Goal: Information Seeking & Learning: Check status

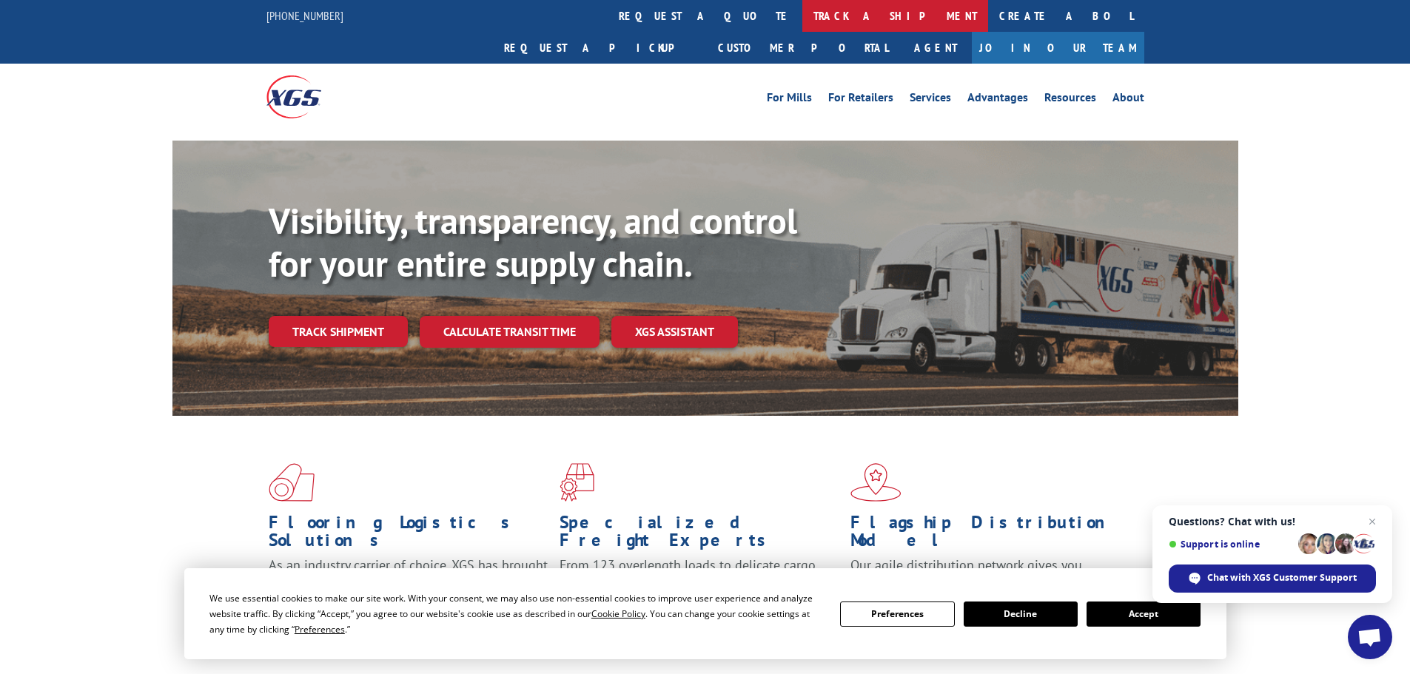
click at [802, 19] on link "track a shipment" at bounding box center [895, 16] width 186 height 32
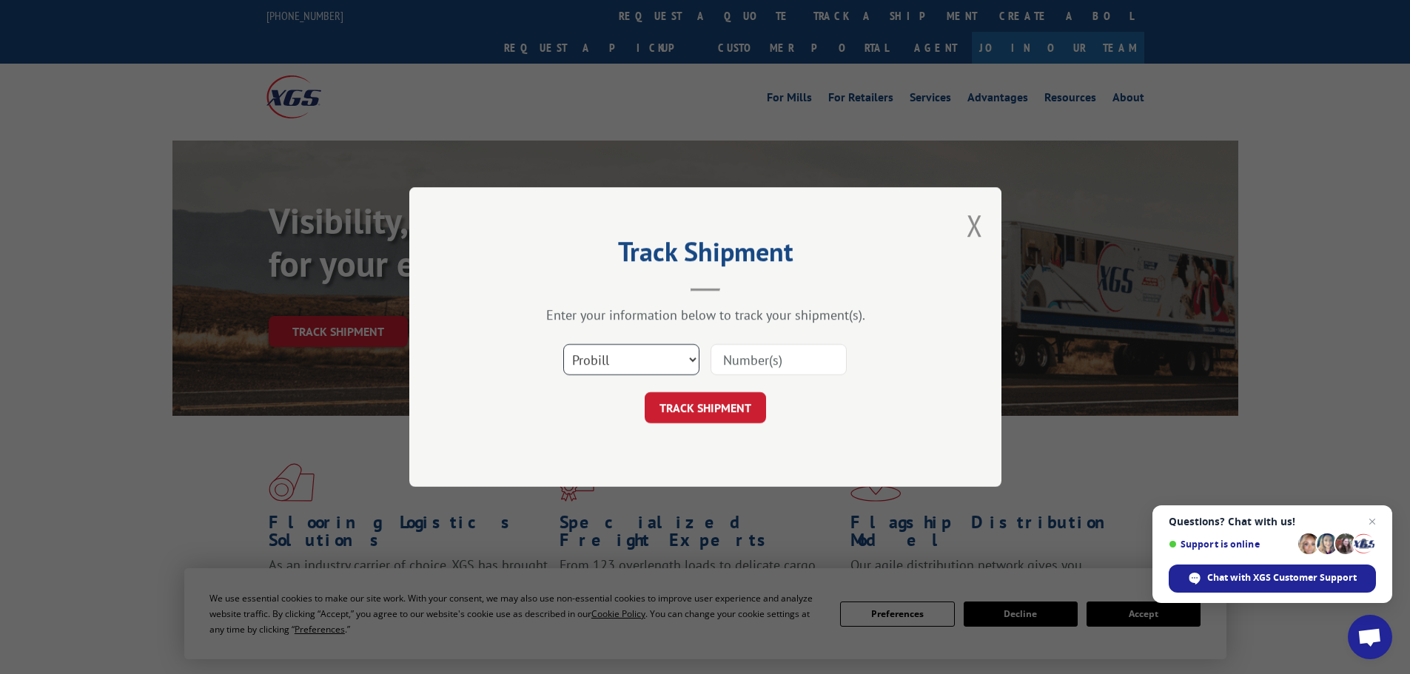
click at [644, 363] on select "Select category... Probill BOL PO" at bounding box center [631, 359] width 136 height 31
select select "bol"
click at [563, 344] on select "Select category... Probill BOL PO" at bounding box center [631, 359] width 136 height 31
click at [731, 363] on input at bounding box center [778, 359] width 136 height 31
paste input "6014283"
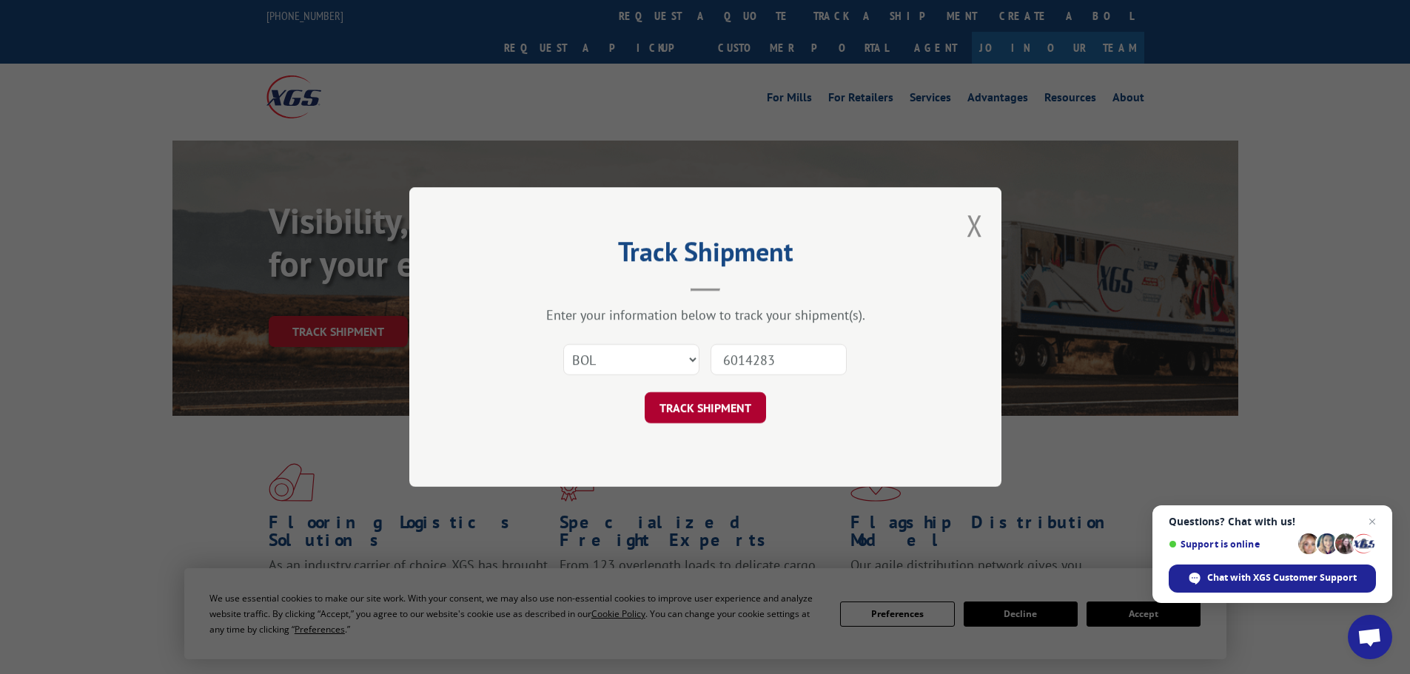
type input "6014283"
click at [696, 411] on button "TRACK SHIPMENT" at bounding box center [705, 407] width 121 height 31
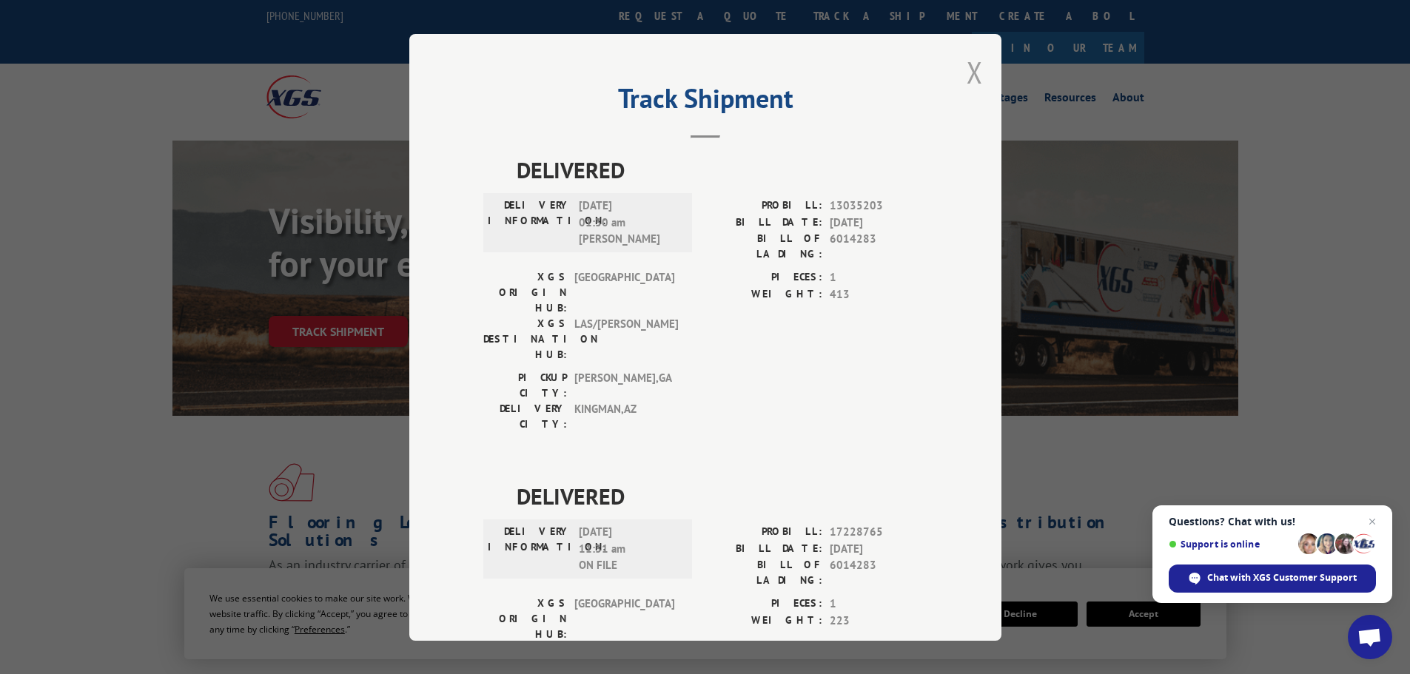
click at [967, 71] on button "Close modal" at bounding box center [975, 72] width 16 height 39
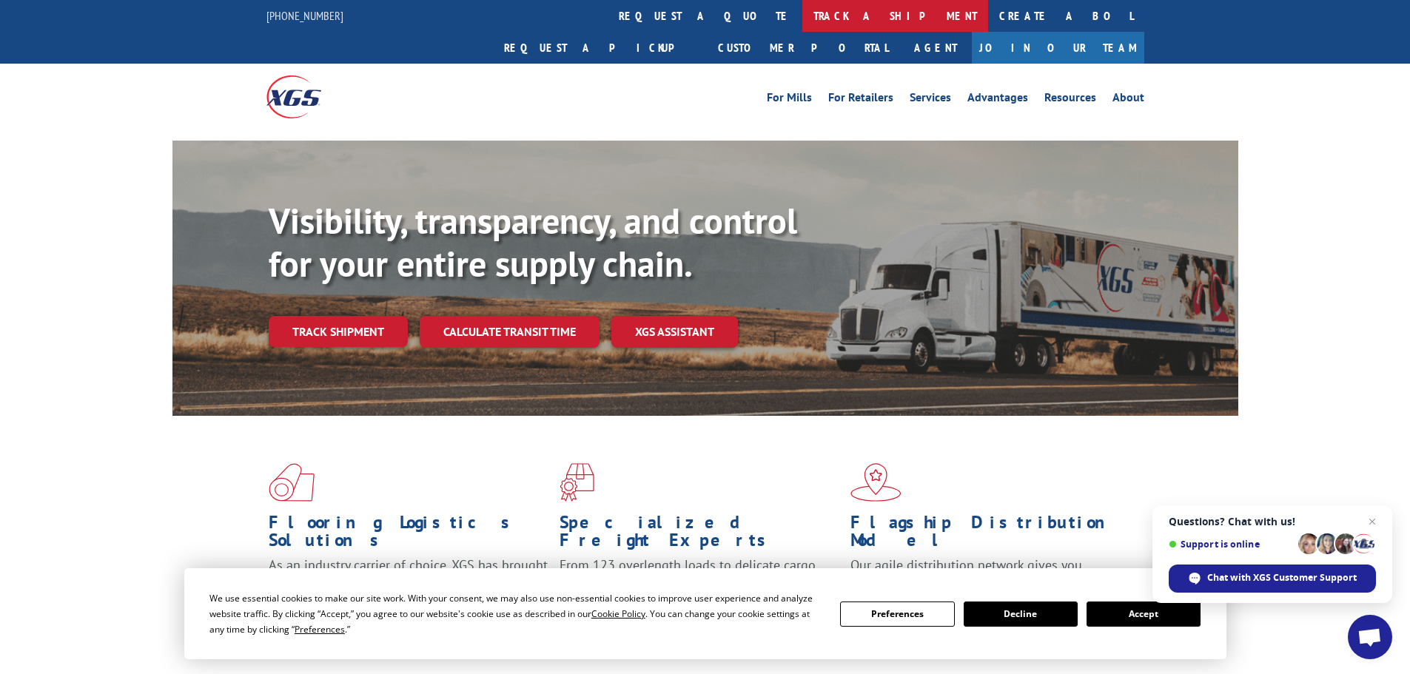
click at [802, 14] on link "track a shipment" at bounding box center [895, 16] width 186 height 32
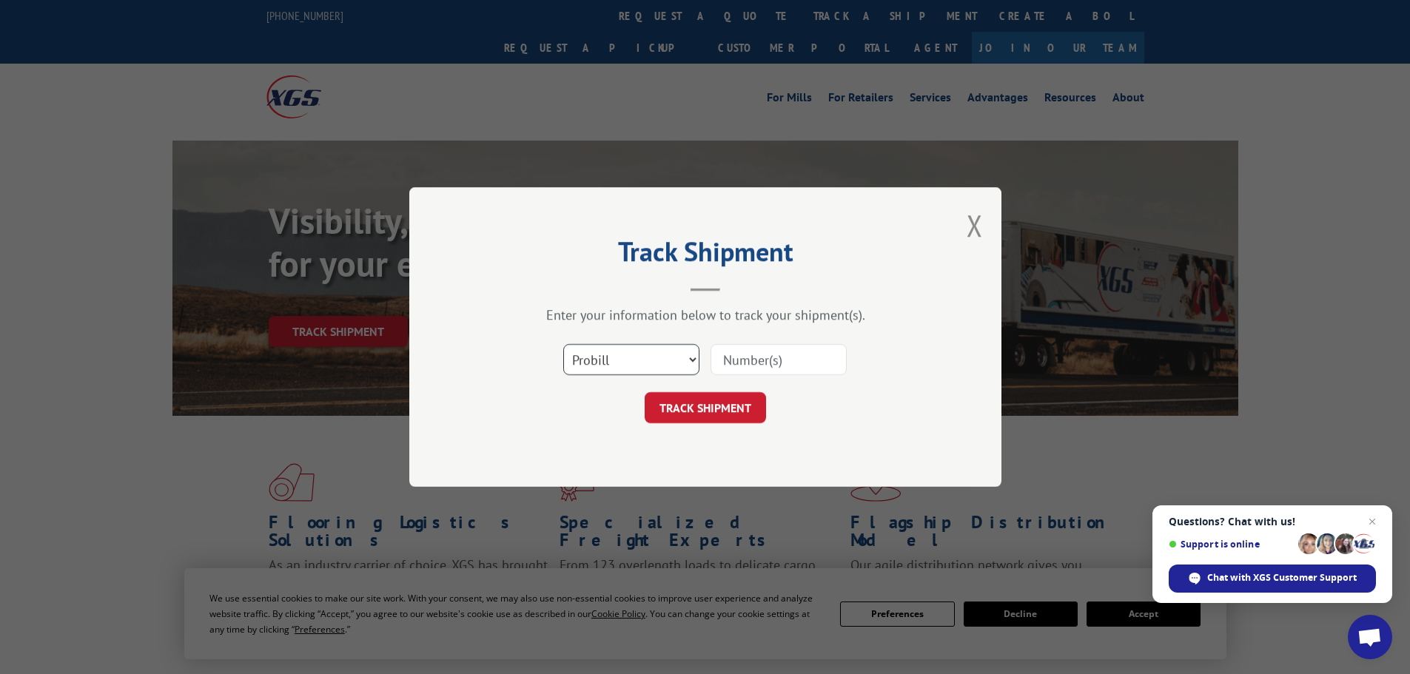
drag, startPoint x: 615, startPoint y: 363, endPoint x: 592, endPoint y: 357, distance: 23.7
click at [605, 359] on select "Select category... Probill BOL PO" at bounding box center [631, 359] width 136 height 31
select select "bol"
click at [563, 344] on select "Select category... Probill BOL PO" at bounding box center [631, 359] width 136 height 31
click at [726, 360] on input at bounding box center [778, 359] width 136 height 31
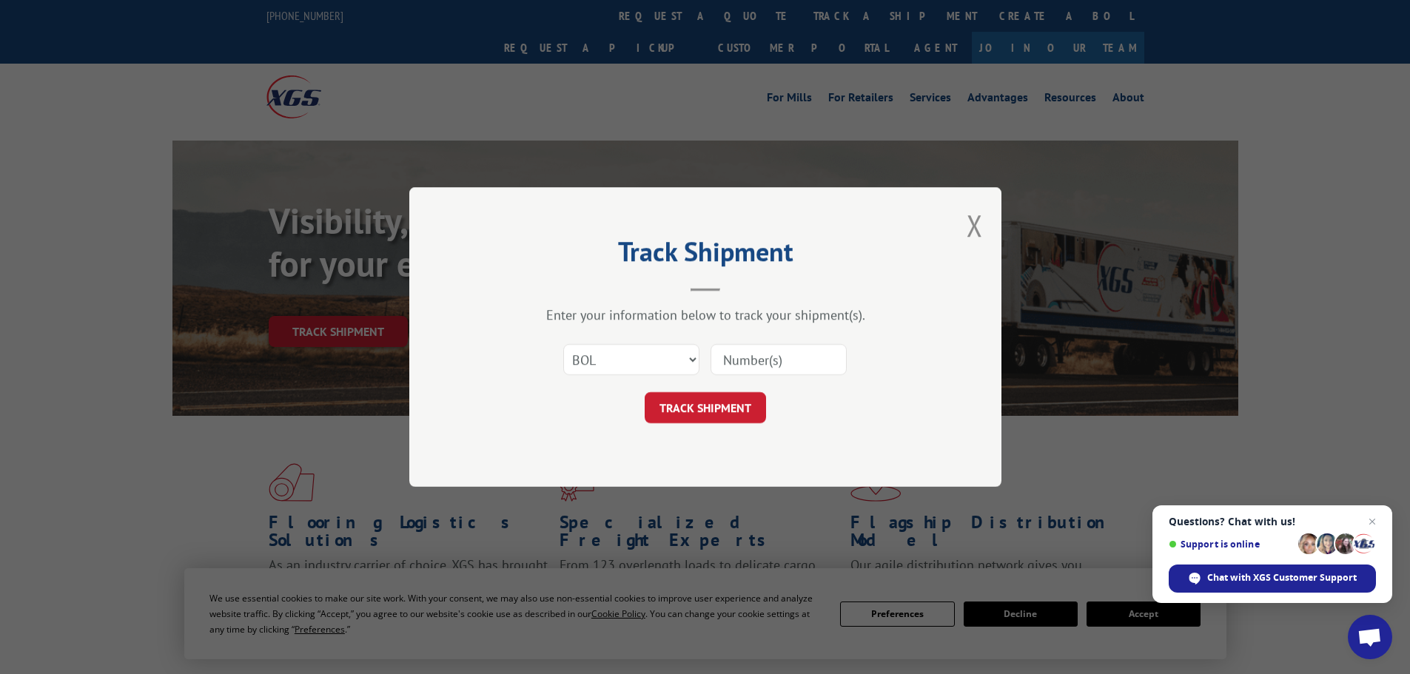
paste input "5238527"
type input "5238527"
click at [693, 407] on button "TRACK SHIPMENT" at bounding box center [705, 407] width 121 height 31
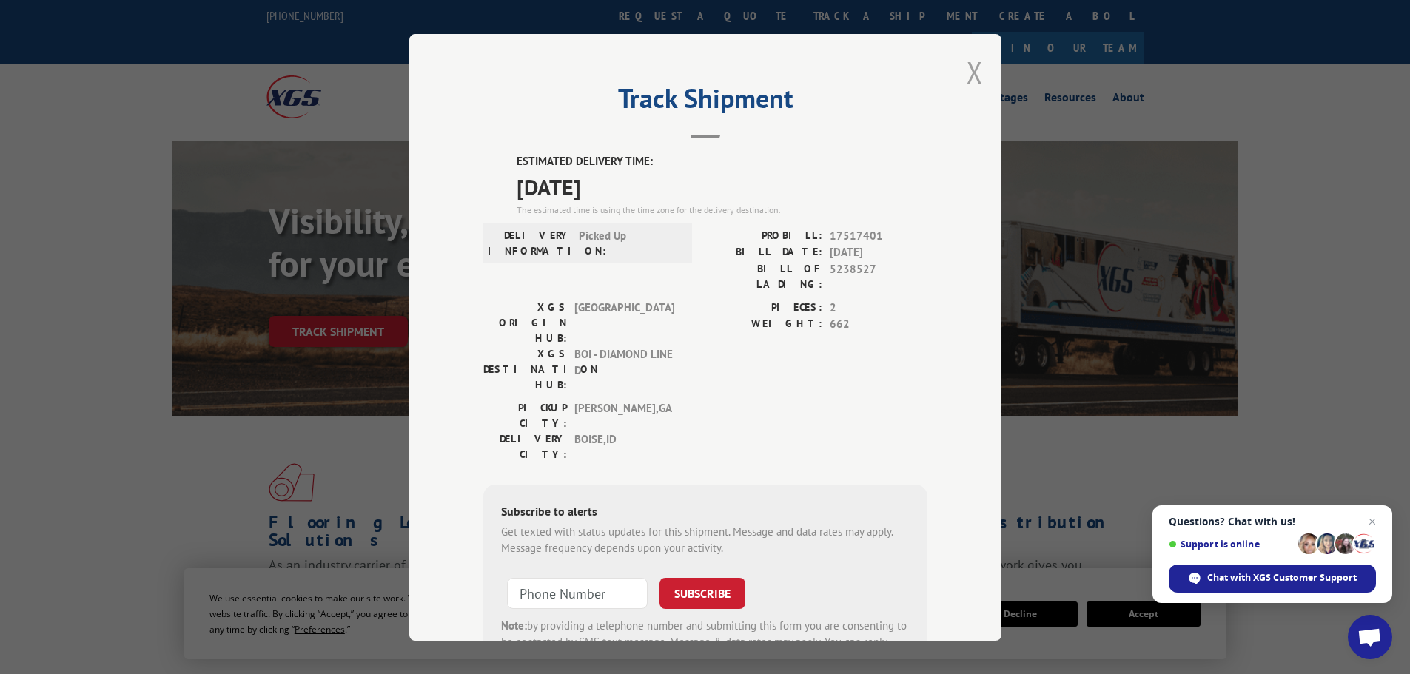
click at [970, 78] on button "Close modal" at bounding box center [975, 72] width 16 height 39
